Goal: Task Accomplishment & Management: Manage account settings

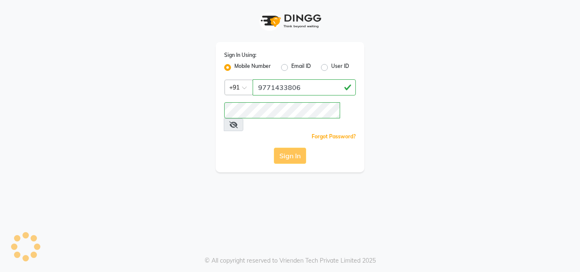
click at [298, 148] on div "Sign In" at bounding box center [290, 156] width 132 height 16
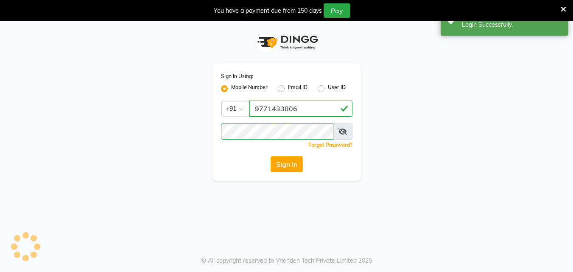
click at [298, 144] on div "Forgot Password?" at bounding box center [287, 144] width 132 height 9
click at [289, 171] on div "Sign In Using: Mobile Number Email ID User ID Country Code × [PHONE_NUMBER] Rem…" at bounding box center [287, 122] width 149 height 118
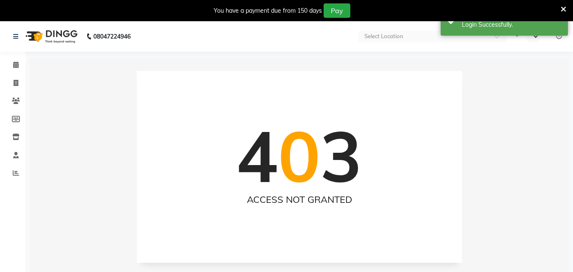
click at [289, 169] on span "0" at bounding box center [299, 156] width 42 height 88
select select "en"
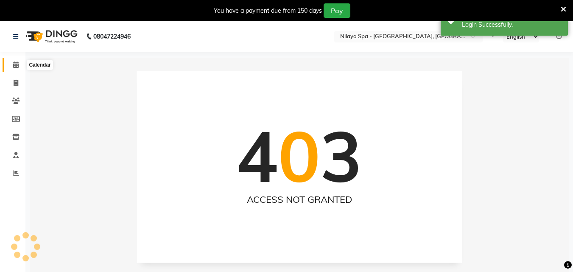
click at [16, 65] on icon at bounding box center [16, 65] width 6 height 6
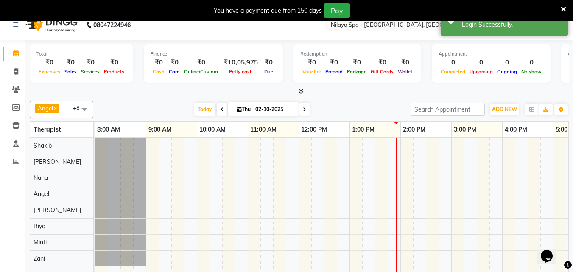
scroll to position [21, 0]
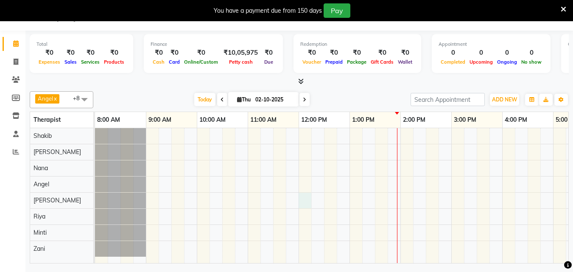
click at [309, 197] on div at bounding box center [477, 195] width 764 height 135
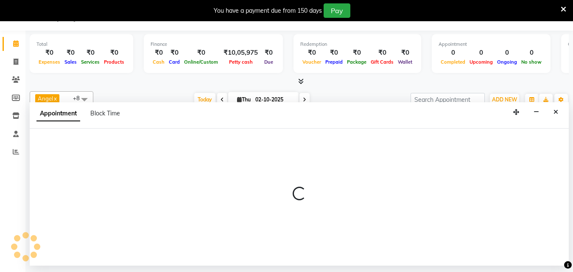
click at [281, 201] on p at bounding box center [299, 194] width 539 height 14
select select "78999"
select select "tentative"
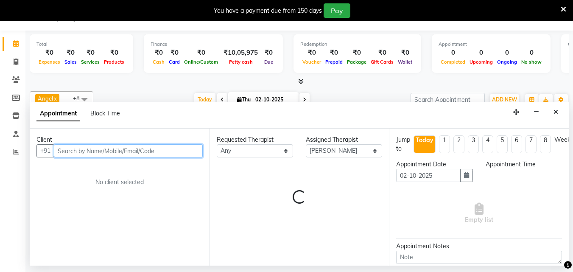
select select "720"
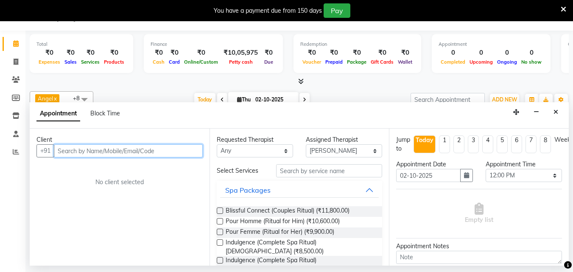
click at [85, 152] on input "text" at bounding box center [128, 150] width 149 height 13
click at [73, 155] on input "text" at bounding box center [128, 150] width 149 height 13
click at [73, 154] on input "text" at bounding box center [128, 150] width 149 height 13
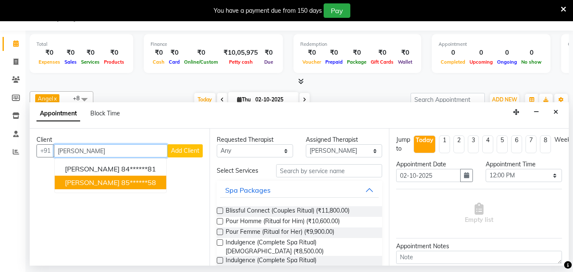
click at [98, 182] on span "[PERSON_NAME]" at bounding box center [92, 182] width 55 height 8
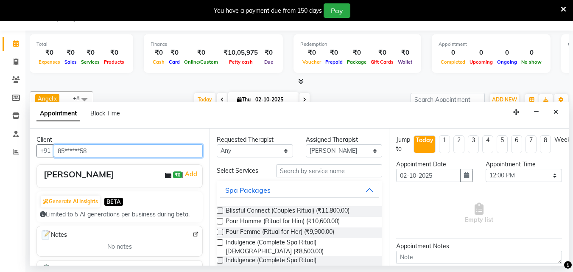
type input "85******58"
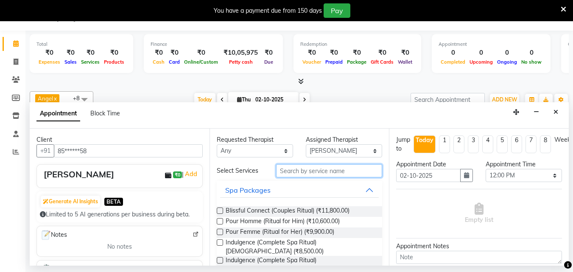
click at [309, 171] on input "text" at bounding box center [329, 170] width 106 height 13
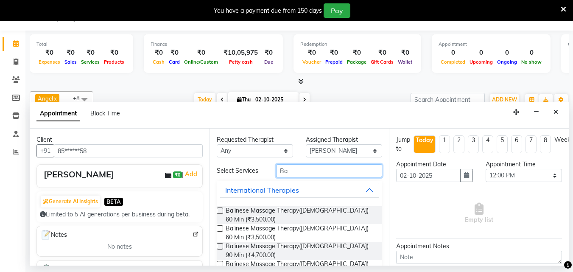
type input "B"
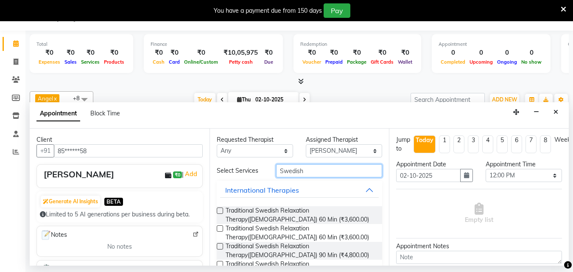
type input "Swedish"
click at [220, 227] on label at bounding box center [220, 228] width 6 height 6
click at [220, 227] on input "checkbox" at bounding box center [220, 230] width 6 height 6
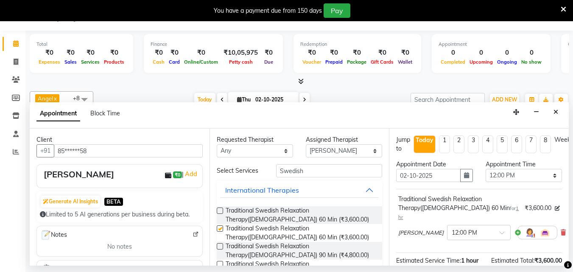
checkbox input "false"
click at [547, 177] on select "Select 09:00 AM 09:15 AM 09:30 AM 09:45 AM 10:00 AM 10:15 AM 10:30 AM 10:45 AM …" at bounding box center [524, 175] width 76 height 13
select select "705"
click at [486, 169] on select "Select 09:00 AM 09:15 AM 09:30 AM 09:45 AM 10:00 AM 10:15 AM 10:30 AM 10:45 AM …" at bounding box center [524, 175] width 76 height 13
click at [316, 171] on input "Swedish" at bounding box center [329, 170] width 106 height 13
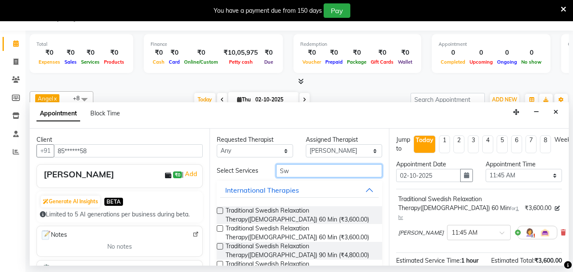
type input "S"
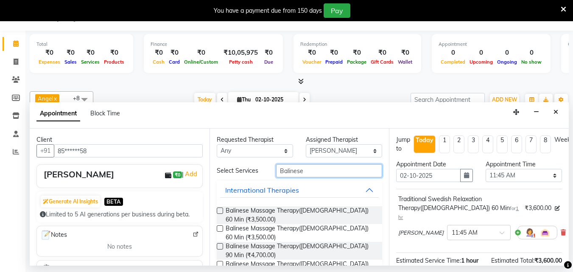
type input "Balinese"
click at [219, 212] on label at bounding box center [220, 211] width 6 height 6
click at [219, 212] on input "checkbox" at bounding box center [220, 212] width 6 height 6
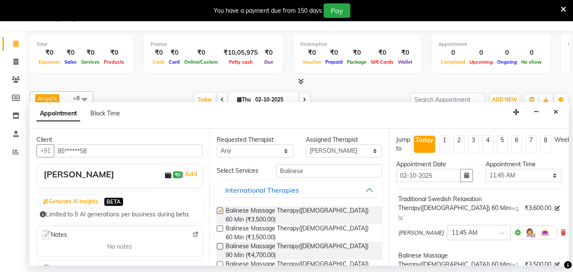
checkbox input "false"
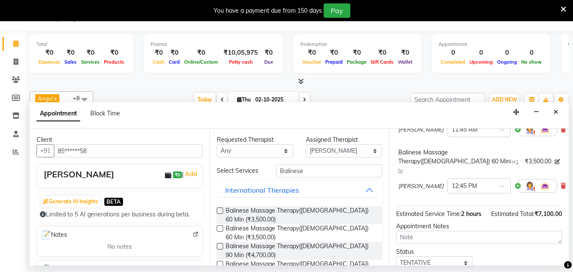
scroll to position [158, 0]
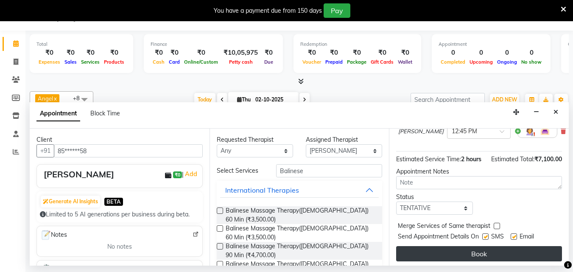
click at [475, 246] on button "Book" at bounding box center [479, 253] width 166 height 15
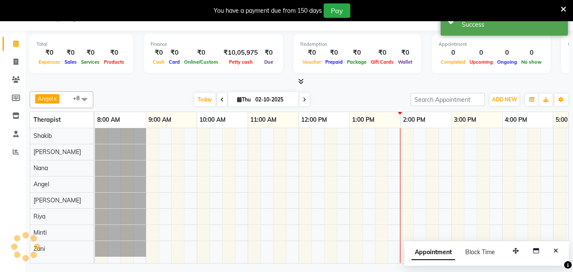
scroll to position [0, 0]
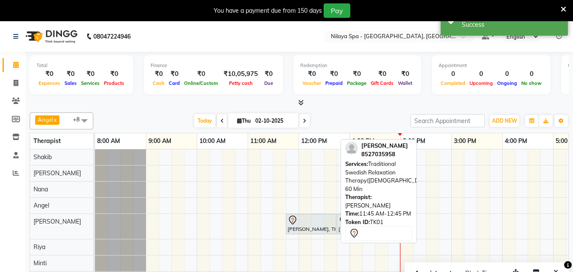
click at [309, 224] on div at bounding box center [311, 220] width 47 height 10
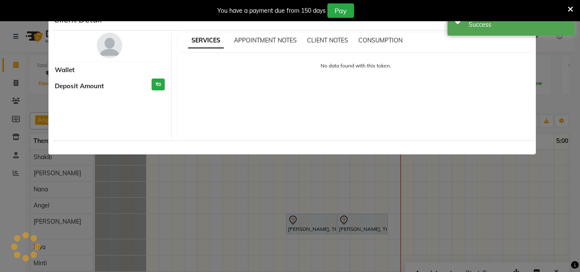
select select "7"
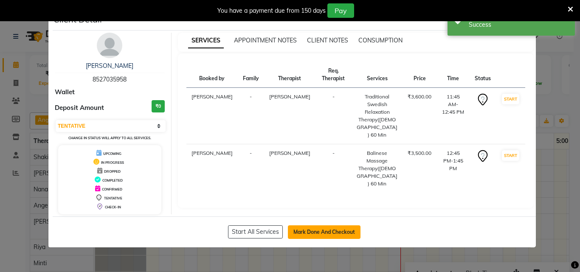
click at [337, 236] on button "Mark Done And Checkout" at bounding box center [324, 232] width 73 height 14
select select "service"
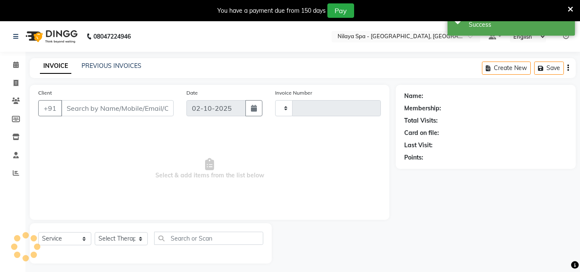
type input "1659"
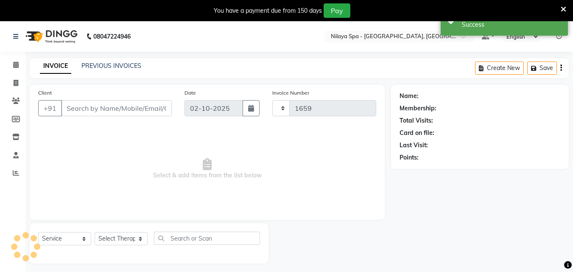
select select "8066"
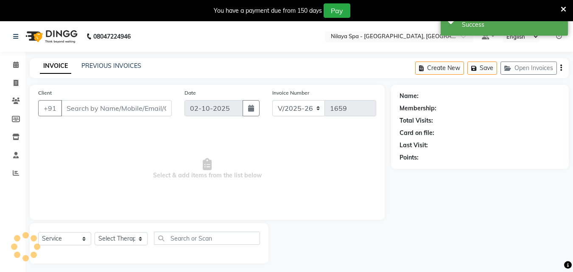
type input "85******58"
select select "78999"
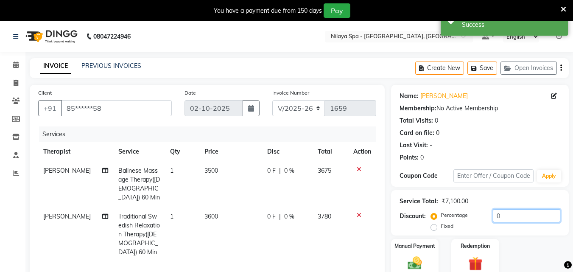
click at [521, 216] on input "0" at bounding box center [526, 215] width 67 height 13
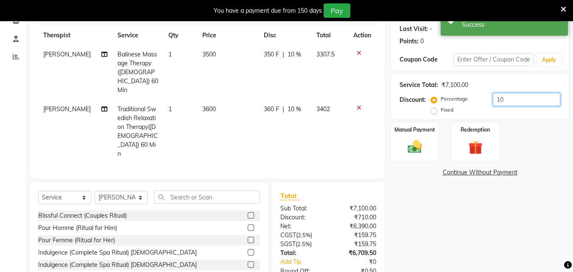
scroll to position [143, 0]
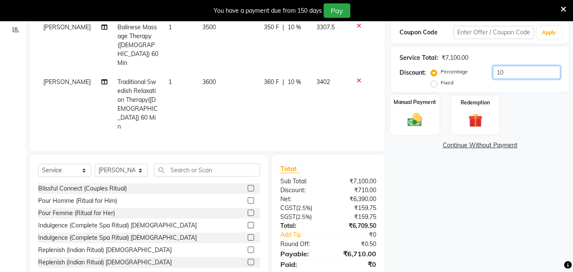
type input "10"
click at [423, 123] on img at bounding box center [415, 119] width 24 height 17
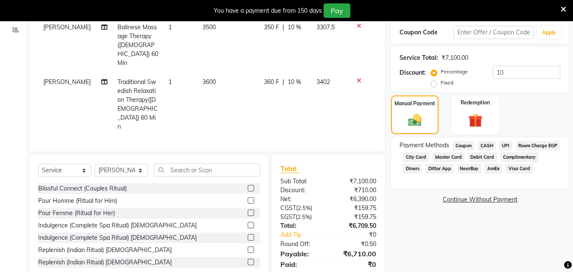
click at [516, 151] on span "Room Charge EGP" at bounding box center [538, 146] width 45 height 10
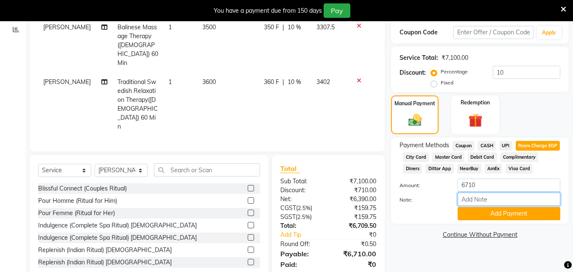
click at [475, 206] on input "Note:" at bounding box center [509, 199] width 103 height 13
type input "Room 501"
click at [501, 220] on button "Add Payment" at bounding box center [509, 213] width 103 height 13
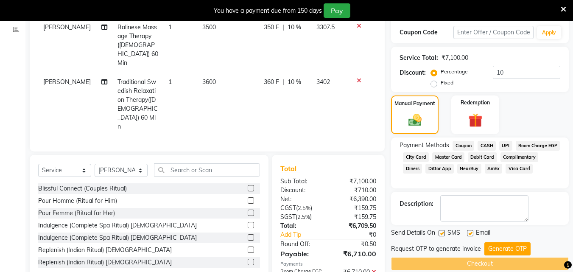
scroll to position [161, 0]
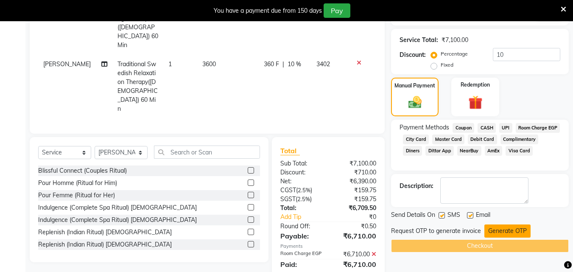
click at [499, 234] on button "Generate OTP" at bounding box center [508, 231] width 46 height 13
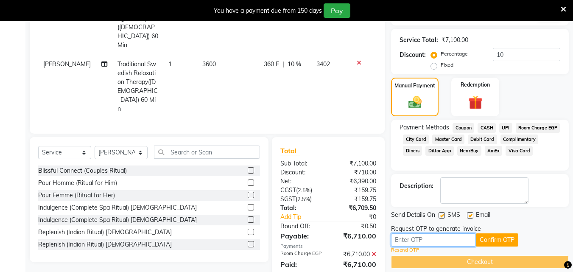
click at [410, 243] on input "text" at bounding box center [433, 239] width 85 height 13
type input "4328"
click at [489, 243] on button "Confirm OTP" at bounding box center [497, 239] width 42 height 13
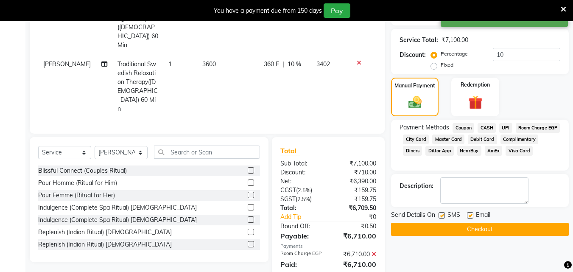
click at [493, 227] on button "Checkout" at bounding box center [480, 229] width 178 height 13
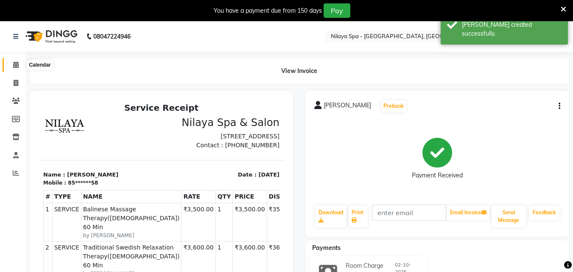
click at [16, 64] on icon at bounding box center [16, 65] width 6 height 6
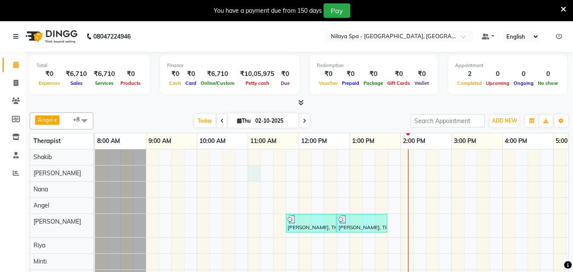
click at [253, 174] on div "[PERSON_NAME], TK01, 11:45 AM-12:45 PM, Traditional Swedish Relaxation Therapy(…" at bounding box center [477, 217] width 764 height 136
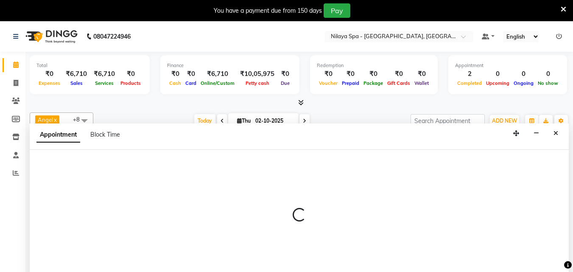
scroll to position [21, 0]
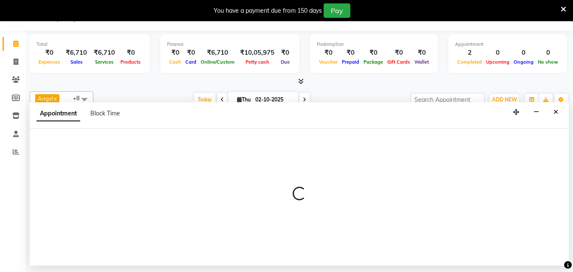
select select "78963"
select select "tentative"
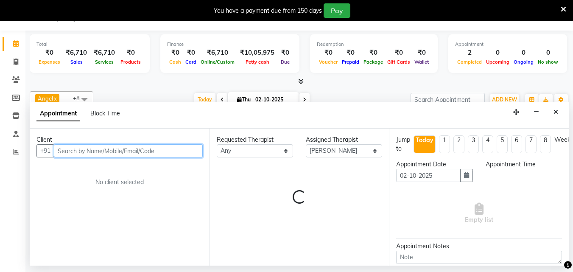
select select "660"
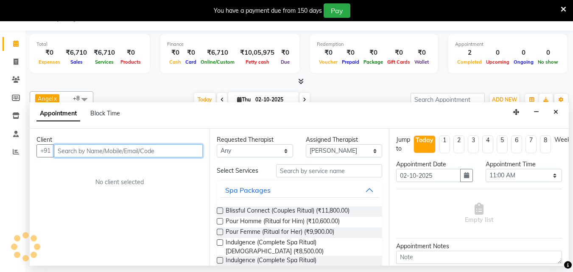
click at [93, 153] on input "text" at bounding box center [128, 150] width 149 height 13
click at [79, 152] on input "text" at bounding box center [128, 150] width 149 height 13
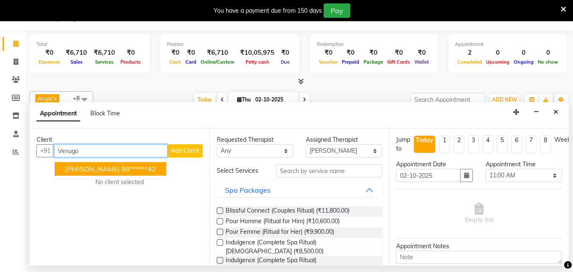
click at [95, 170] on span "[PERSON_NAME]" at bounding box center [92, 169] width 55 height 8
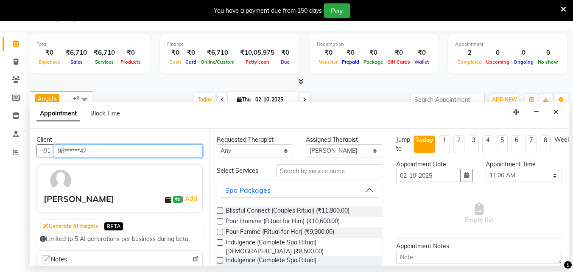
type input "98******42"
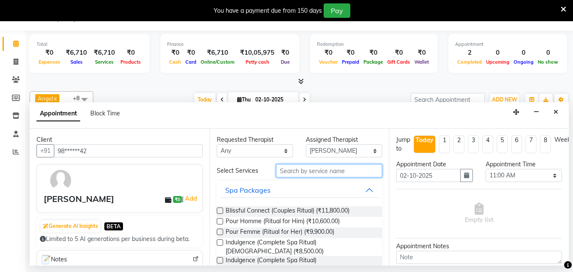
click at [296, 174] on input "text" at bounding box center [329, 170] width 106 height 13
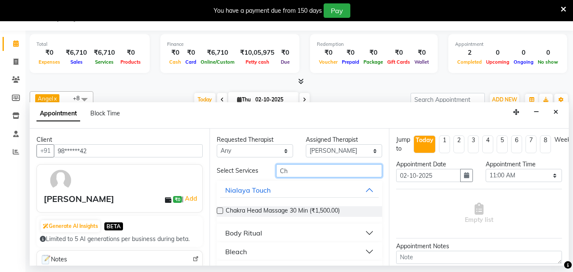
type input "Ch"
click at [221, 211] on label at bounding box center [220, 211] width 6 height 6
click at [221, 211] on input "checkbox" at bounding box center [220, 212] width 6 height 6
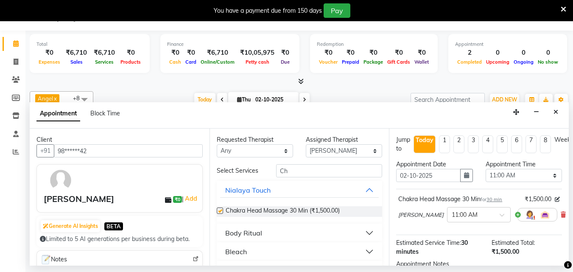
checkbox input "false"
click at [292, 173] on input "Ch" at bounding box center [329, 170] width 106 height 13
type input "C"
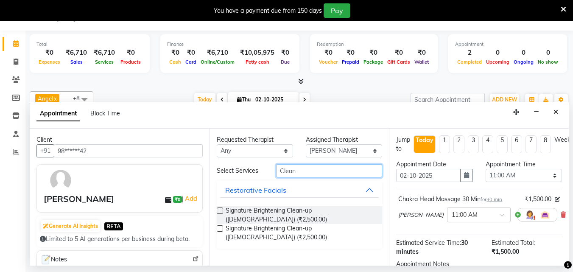
type input "Clean"
click at [221, 211] on label at bounding box center [220, 211] width 6 height 6
click at [221, 211] on input "checkbox" at bounding box center [220, 212] width 6 height 6
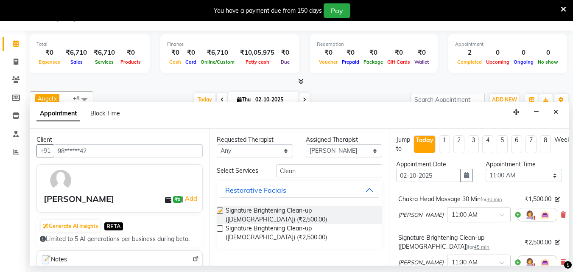
checkbox input "false"
click at [549, 176] on select "Select 09:00 AM 09:15 AM 09:30 AM 09:45 AM 10:00 AM 10:15 AM 10:30 AM 10:45 AM …" at bounding box center [524, 175] width 76 height 13
click at [523, 176] on select "Select 09:00 AM 09:15 AM 09:30 AM 09:45 AM 10:00 AM 10:15 AM 10:30 AM 10:45 AM …" at bounding box center [524, 175] width 76 height 13
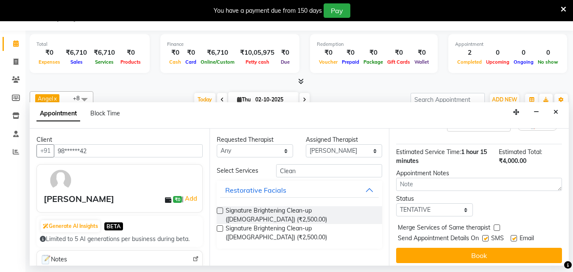
scroll to position [149, 0]
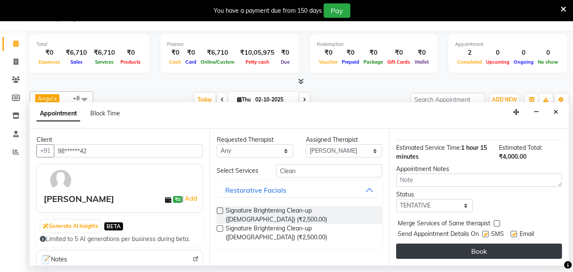
click at [482, 244] on button "Book" at bounding box center [479, 251] width 166 height 15
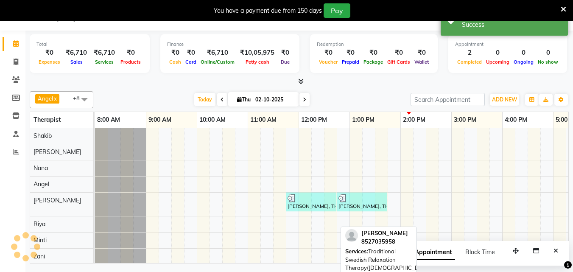
scroll to position [0, 0]
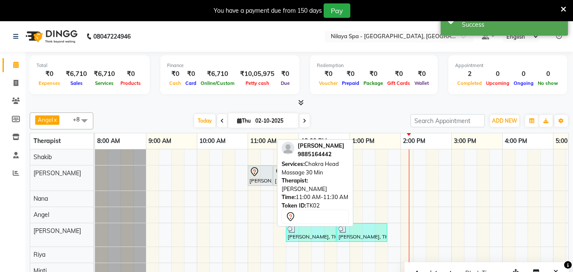
click at [262, 176] on div at bounding box center [261, 172] width 22 height 10
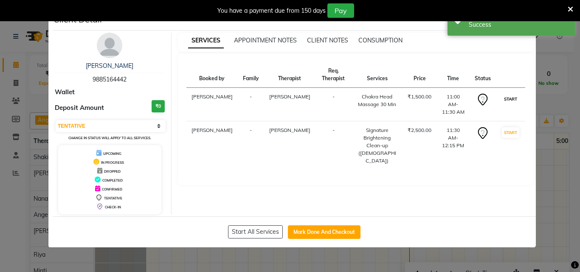
click at [511, 101] on button "START" at bounding box center [510, 99] width 17 height 11
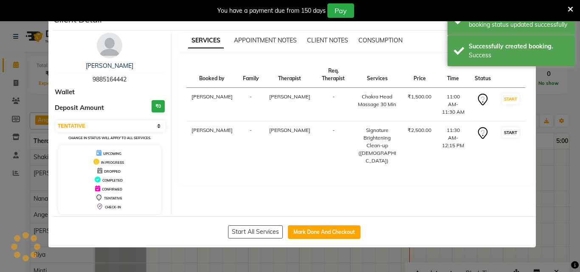
select select "select"
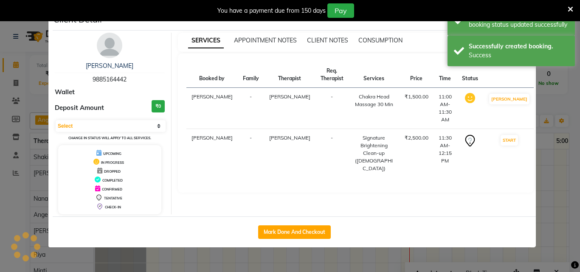
click at [514, 129] on td "START" at bounding box center [509, 153] width 52 height 49
click at [304, 232] on button "Mark Done And Checkout" at bounding box center [294, 232] width 73 height 14
select select "service"
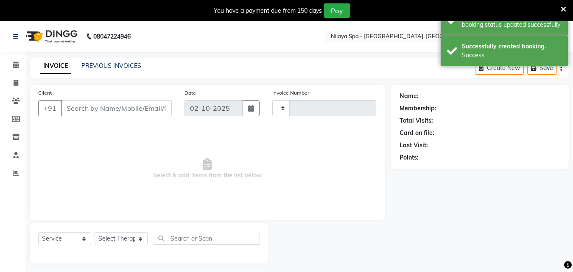
type input "1660"
select select "8066"
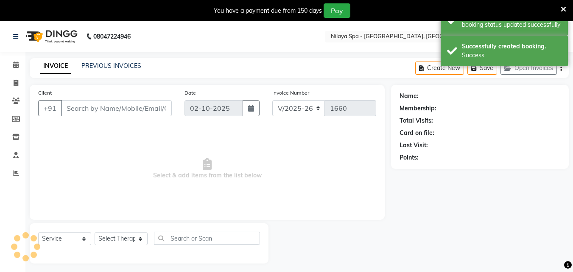
type input "98******42"
select select "78963"
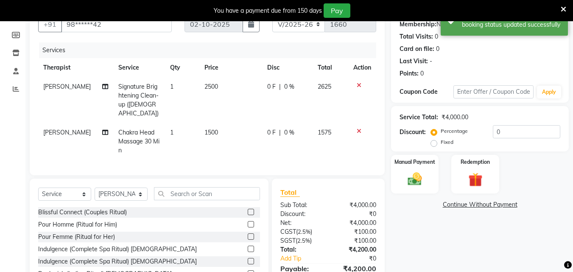
scroll to position [84, 0]
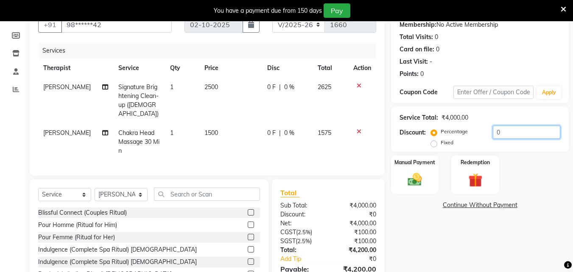
click at [506, 127] on input "0" at bounding box center [526, 132] width 67 height 13
type input "10"
click at [409, 183] on img at bounding box center [415, 179] width 24 height 17
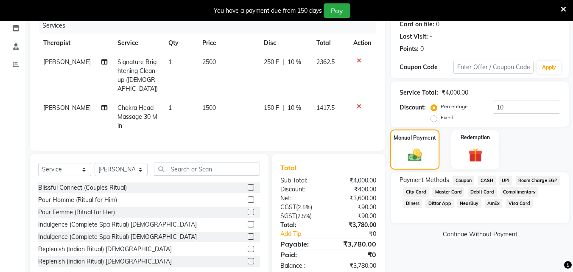
scroll to position [126, 0]
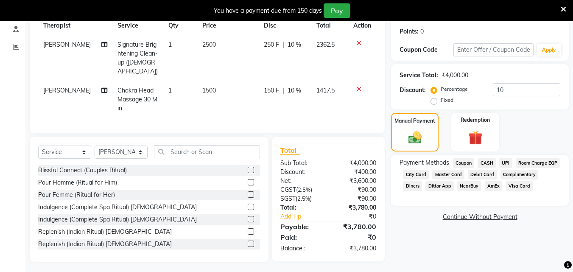
click at [506, 191] on span "Visa Card" at bounding box center [519, 186] width 27 height 10
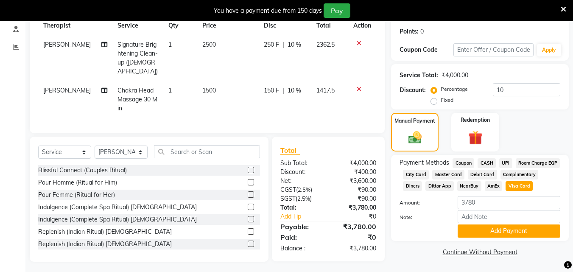
scroll to position [137, 0]
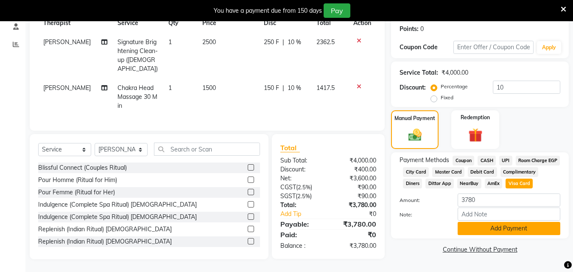
click at [506, 230] on button "Add Payment" at bounding box center [509, 228] width 103 height 13
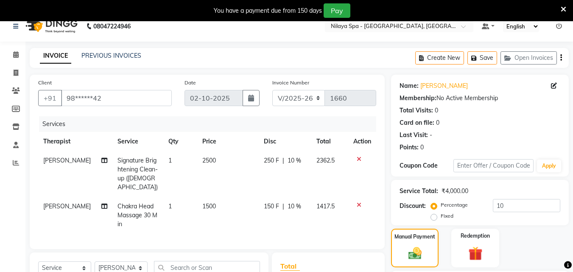
scroll to position [0, 0]
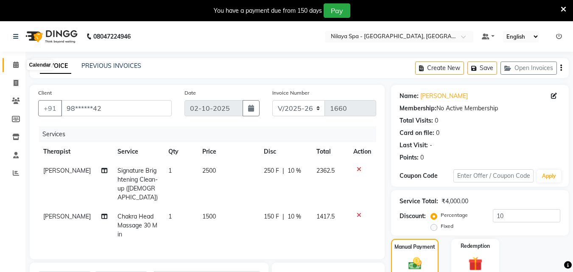
click at [14, 62] on icon at bounding box center [16, 65] width 6 height 6
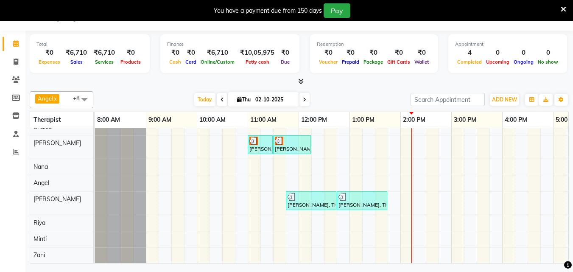
scroll to position [15, 0]
click at [406, 218] on div "[PERSON_NAME], TK02, 11:00 AM-11:30 AM, Chakra Head Massage 30 Min [PERSON_NAME…" at bounding box center [477, 191] width 764 height 144
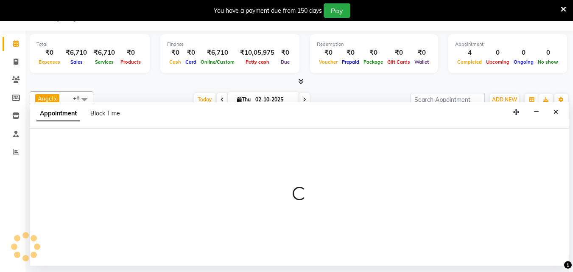
select select "80439"
select select "tentative"
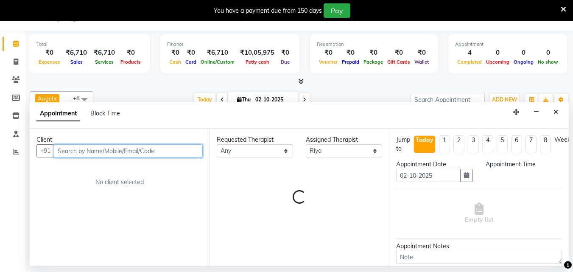
select select "840"
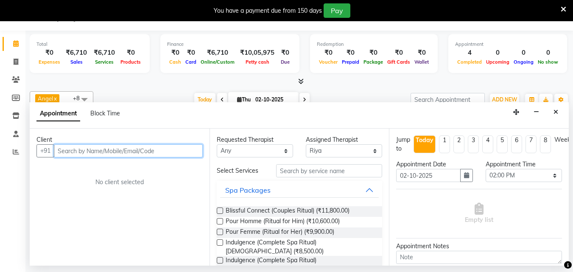
click at [76, 151] on input "text" at bounding box center [128, 150] width 149 height 13
click at [102, 148] on input "text" at bounding box center [128, 150] width 149 height 13
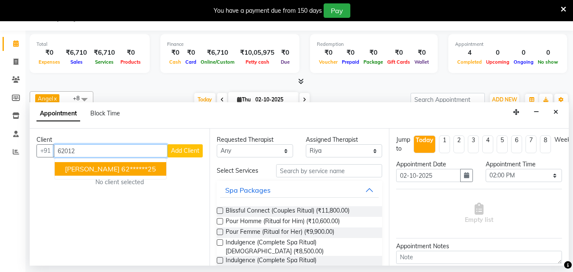
click at [104, 166] on span "[PERSON_NAME]" at bounding box center [92, 169] width 55 height 8
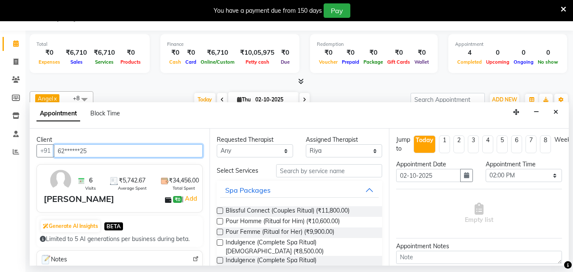
type input "62******25"
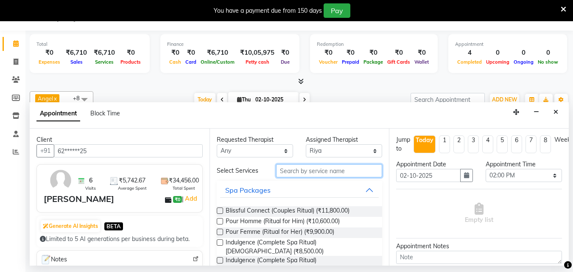
click at [313, 166] on input "text" at bounding box center [329, 170] width 106 height 13
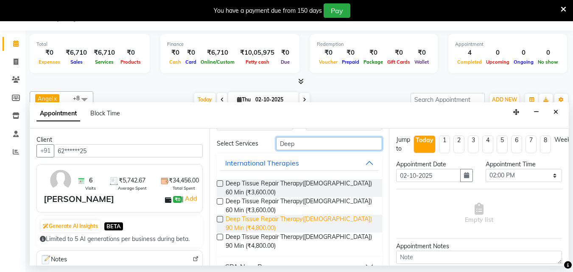
scroll to position [44, 0]
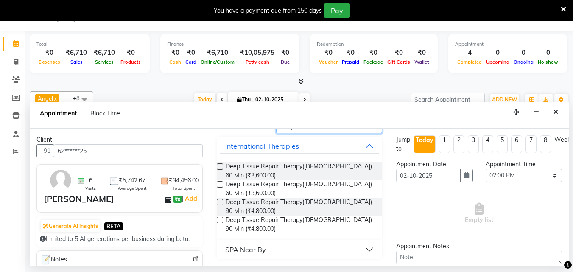
type input "Deep"
click at [221, 201] on label at bounding box center [220, 202] width 6 height 6
click at [221, 201] on input "checkbox" at bounding box center [220, 203] width 6 height 6
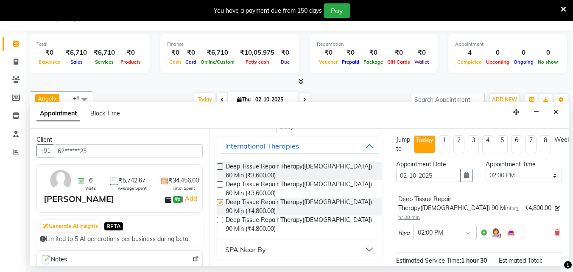
checkbox input "false"
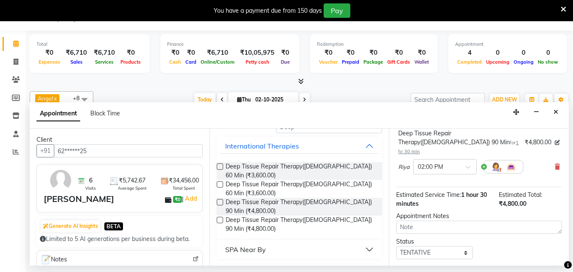
scroll to position [110, 0]
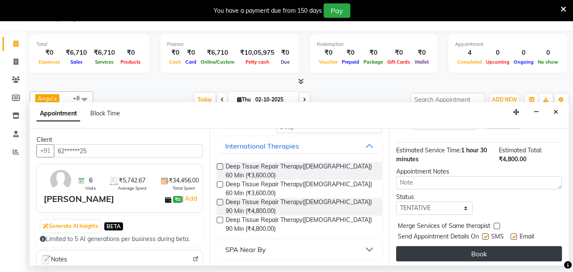
click at [509, 247] on button "Book" at bounding box center [479, 253] width 166 height 15
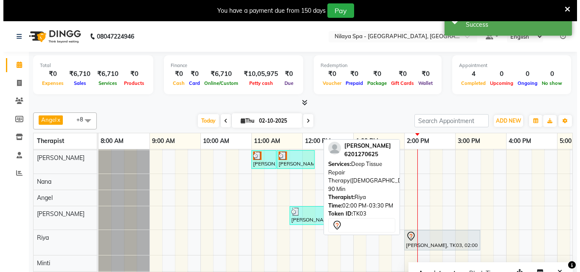
scroll to position [25, 0]
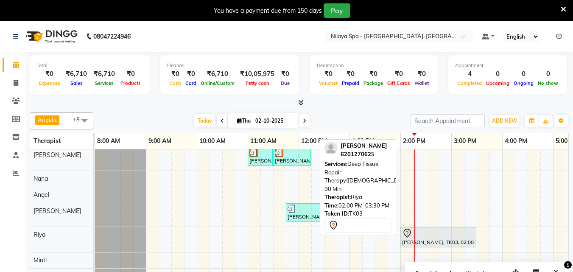
click at [433, 228] on div at bounding box center [438, 233] width 73 height 10
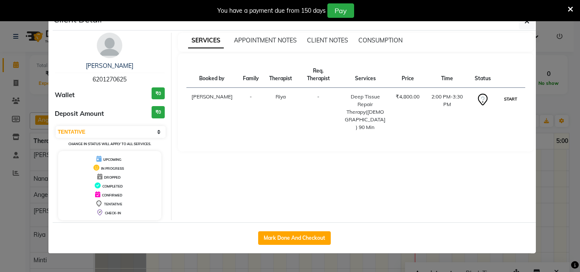
click at [514, 94] on button "START" at bounding box center [510, 99] width 17 height 11
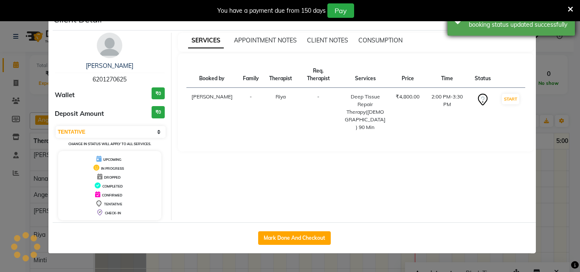
select select "1"
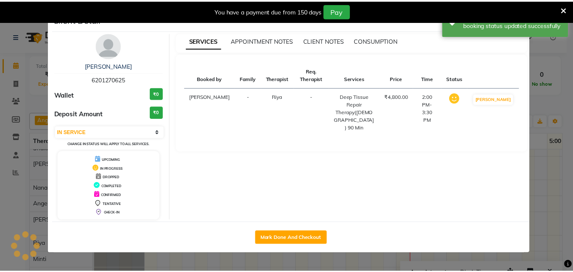
scroll to position [15, 0]
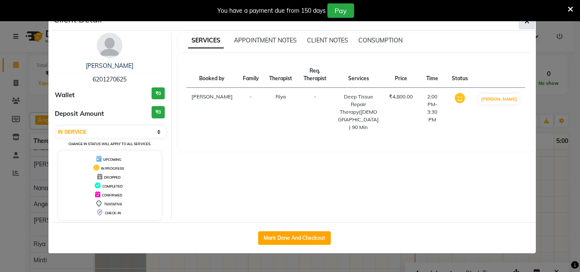
click at [526, 26] on button "button" at bounding box center [527, 21] width 16 height 16
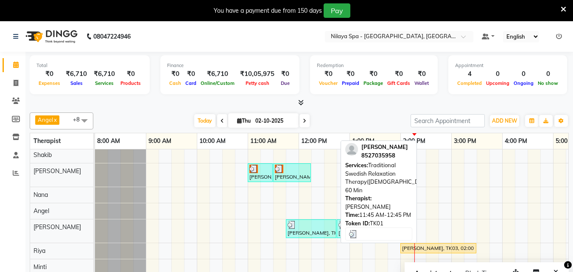
scroll to position [0, 0]
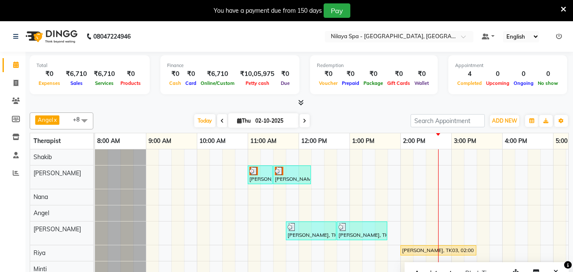
click at [221, 120] on icon at bounding box center [222, 120] width 3 height 5
type input "01-10-2025"
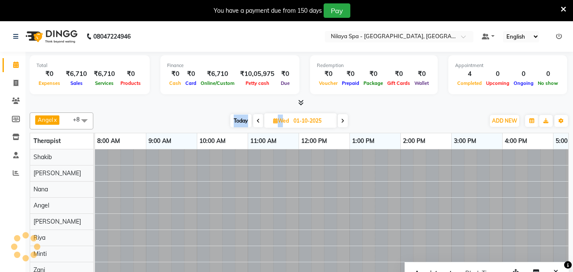
click at [219, 120] on div "[DATE] [DATE]" at bounding box center [289, 121] width 383 height 13
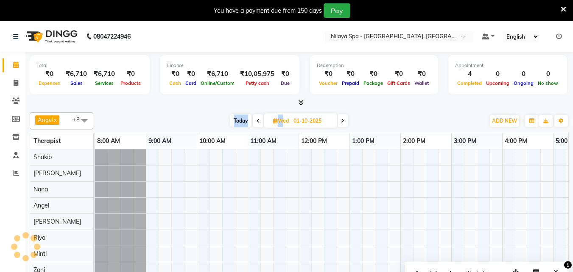
scroll to position [0, 290]
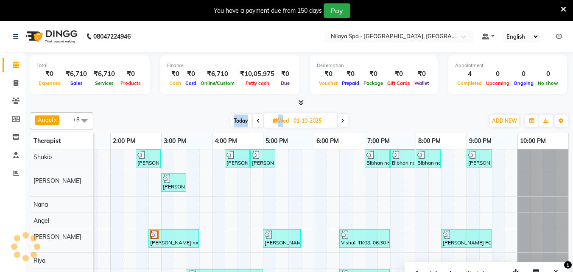
click at [219, 120] on div "[DATE] [DATE]" at bounding box center [289, 121] width 383 height 13
click at [276, 120] on icon at bounding box center [275, 121] width 5 height 6
select select "10"
select select "2025"
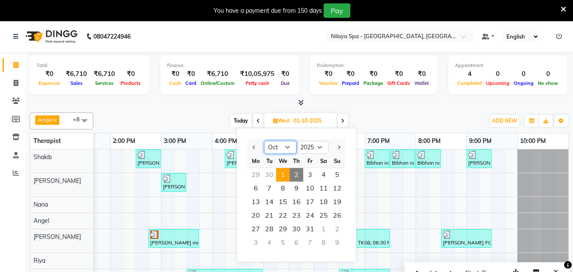
click at [291, 148] on select "Jan Feb Mar Apr May Jun [DATE] Aug Sep Oct Nov Dec" at bounding box center [280, 147] width 32 height 13
select select "9"
click at [264, 141] on select "Jan Feb Mar Apr May Jun [DATE] Aug Sep Oct Nov Dec" at bounding box center [280, 147] width 32 height 13
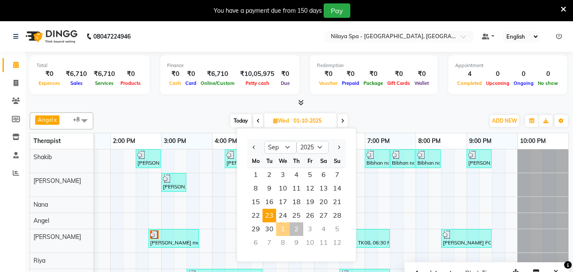
click at [267, 216] on span "23" at bounding box center [270, 216] width 14 height 14
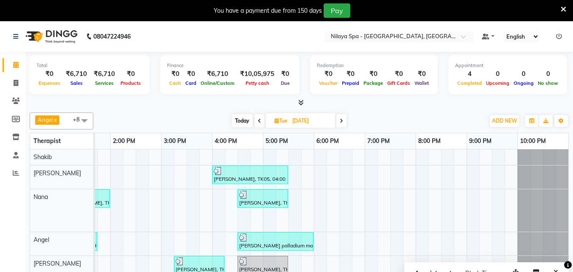
click at [258, 121] on icon at bounding box center [259, 120] width 3 height 5
type input "[DATE]"
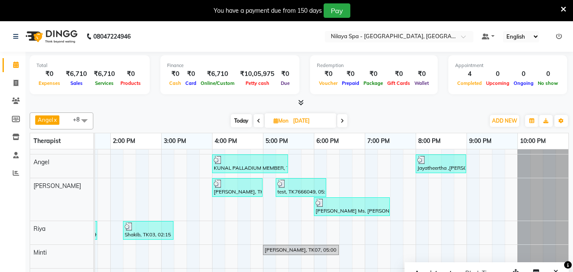
scroll to position [0, 0]
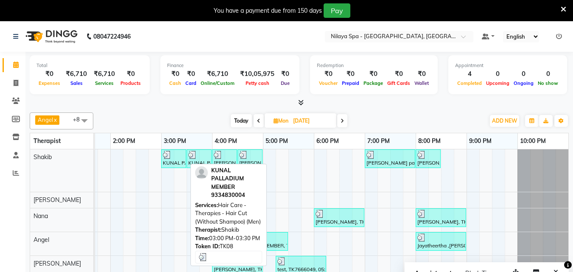
click at [170, 164] on div "KUNAL PALLADIUM MEMBER, TK08, 03:00 PM-03:30 PM, Hair Care - Therapies - Hair C…" at bounding box center [173, 159] width 23 height 16
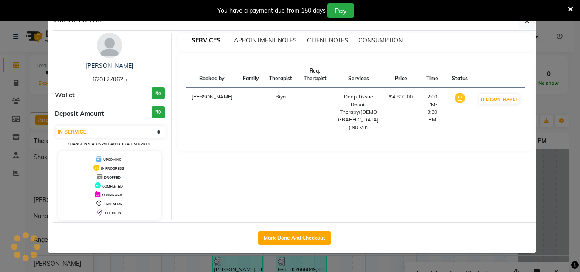
select select "3"
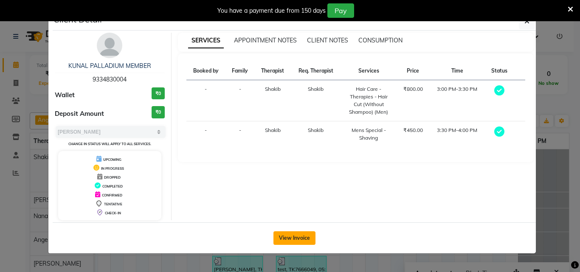
click at [301, 239] on button "View Invoice" at bounding box center [294, 238] width 42 height 14
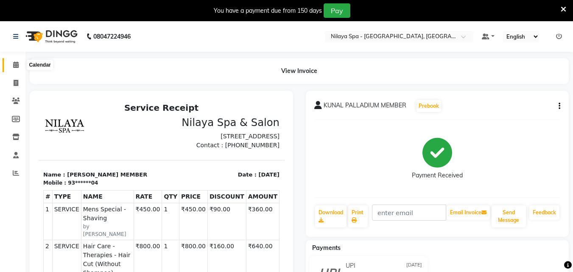
click at [19, 66] on span at bounding box center [15, 65] width 15 height 10
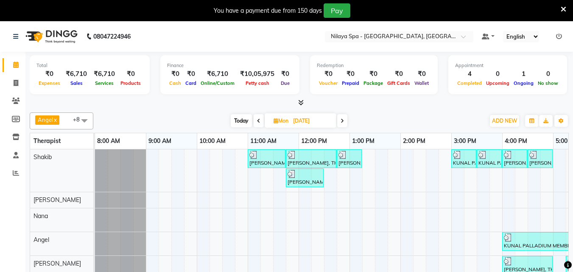
click at [274, 122] on icon at bounding box center [276, 121] width 5 height 6
select select "9"
select select "2025"
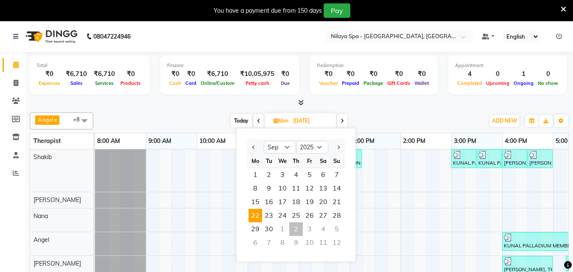
click at [299, 226] on div "2" at bounding box center [296, 229] width 14 height 14
type input "02-10-2025"
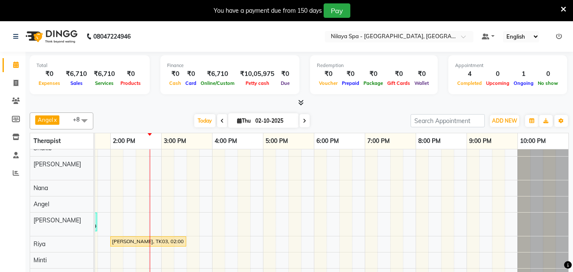
scroll to position [15, 0]
